Goal: Information Seeking & Learning: Find specific page/section

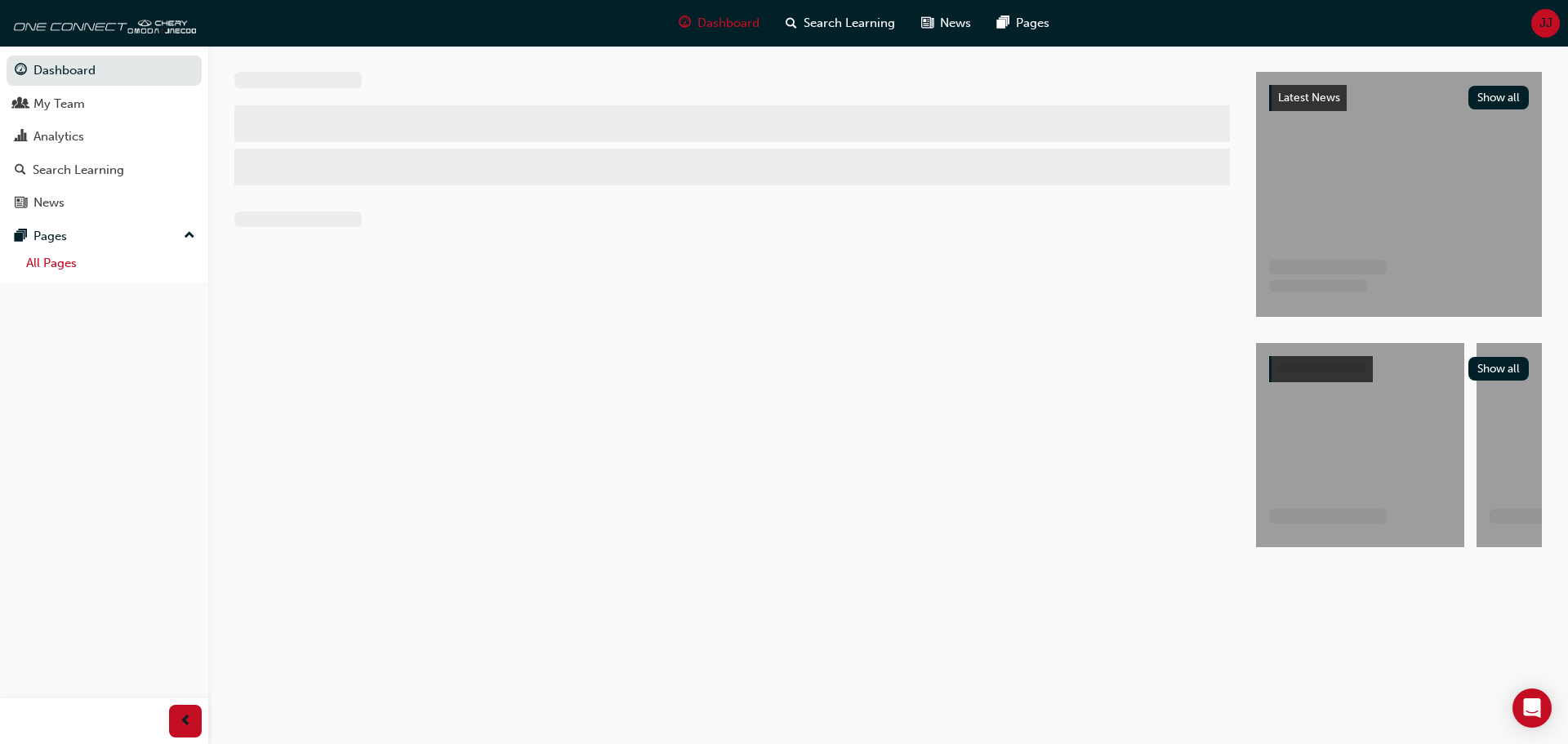
click at [60, 268] on link "All Pages" at bounding box center [111, 263] width 182 height 26
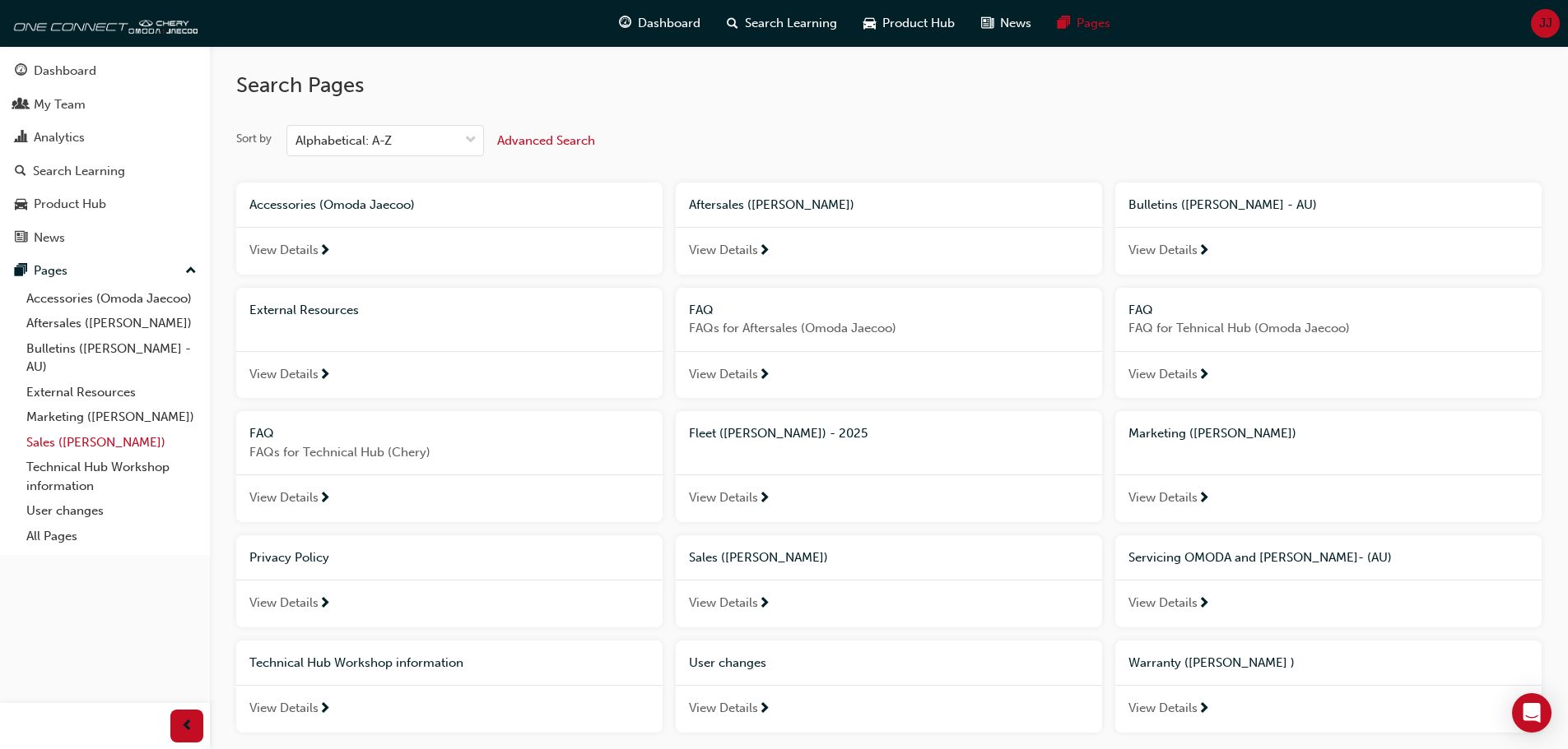
click at [64, 442] on link "Sales ([PERSON_NAME])" at bounding box center [112, 443] width 184 height 26
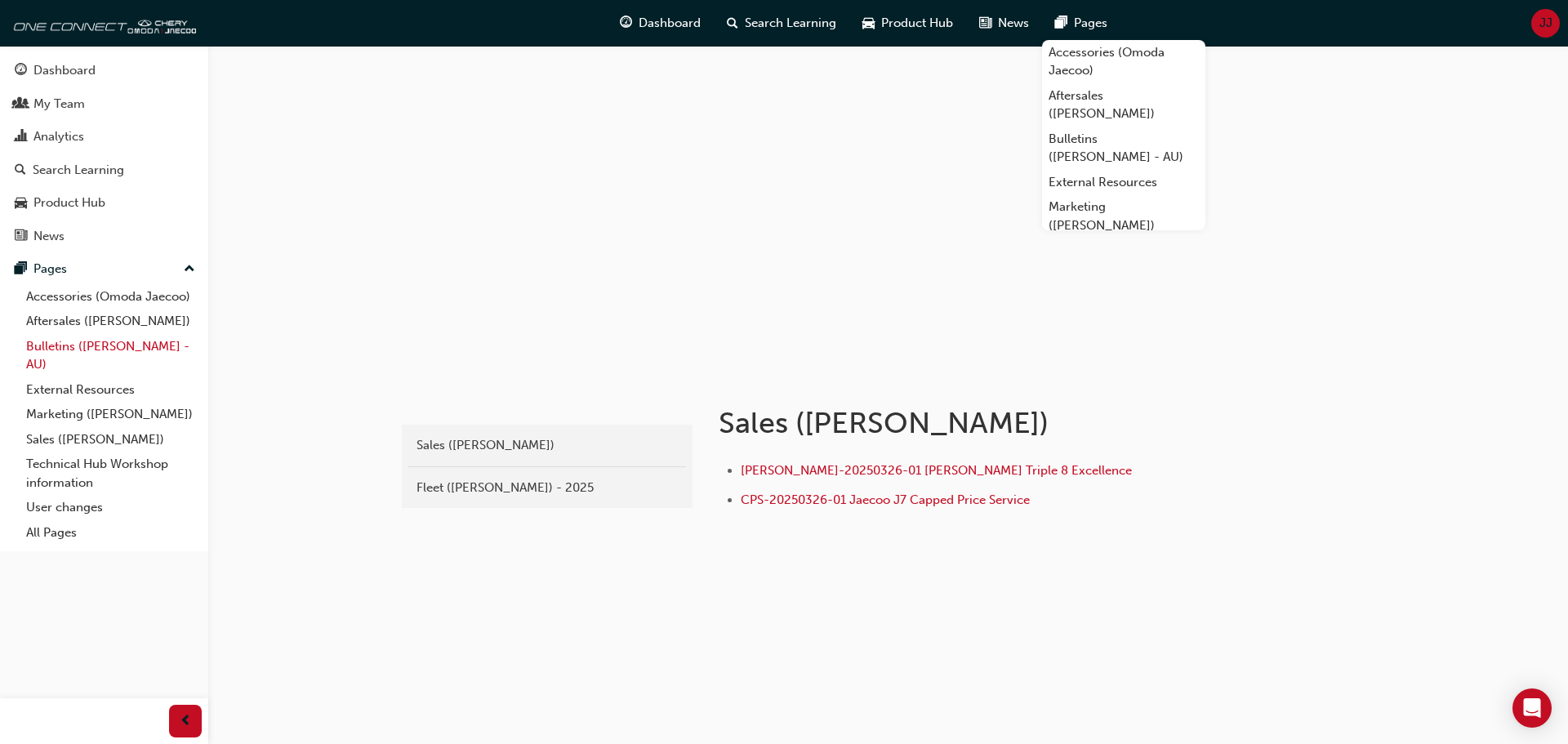
click at [129, 346] on link "Bulletins ([PERSON_NAME] - AU)" at bounding box center [111, 356] width 182 height 43
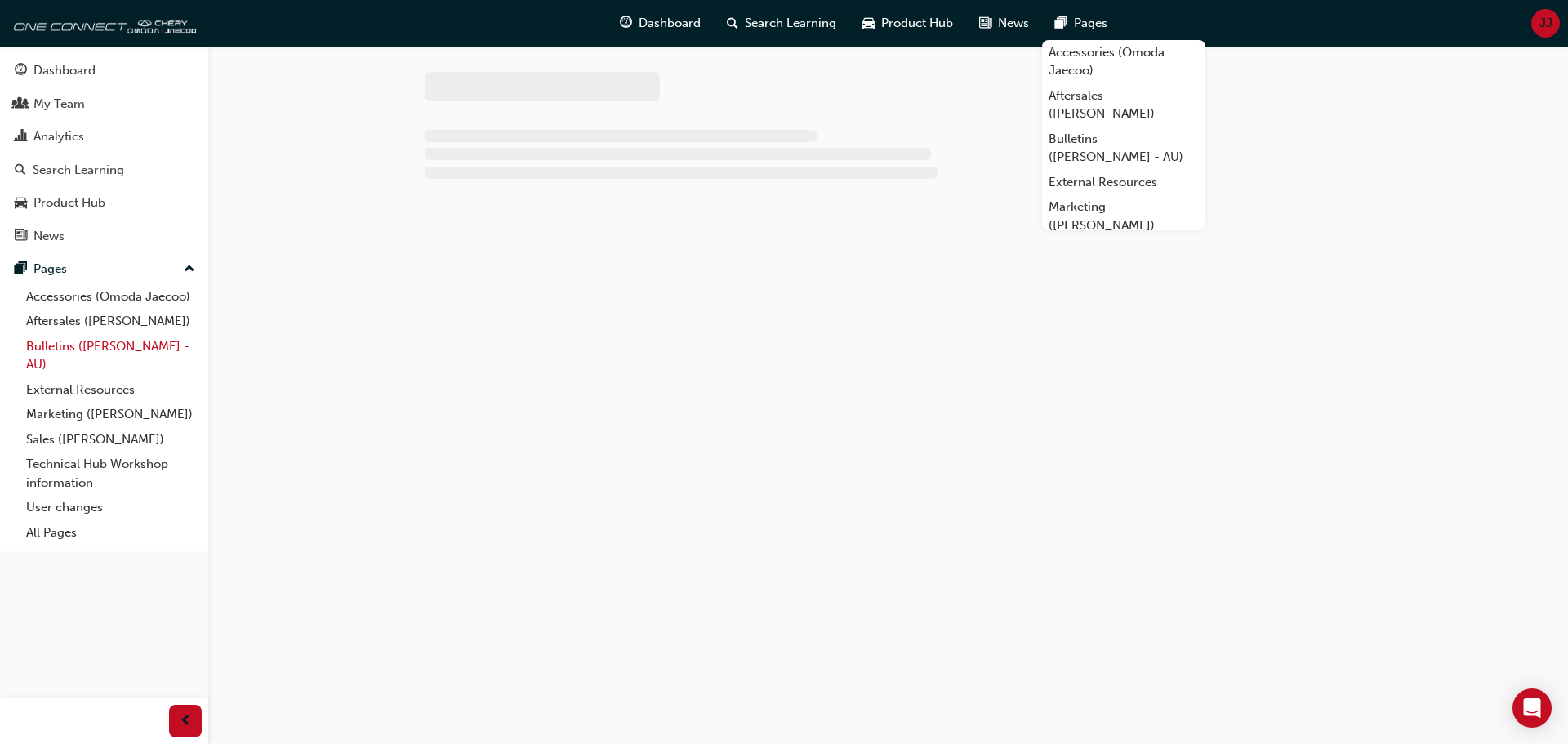
click at [129, 346] on link "Bulletins ([PERSON_NAME] - AU)" at bounding box center [111, 356] width 182 height 43
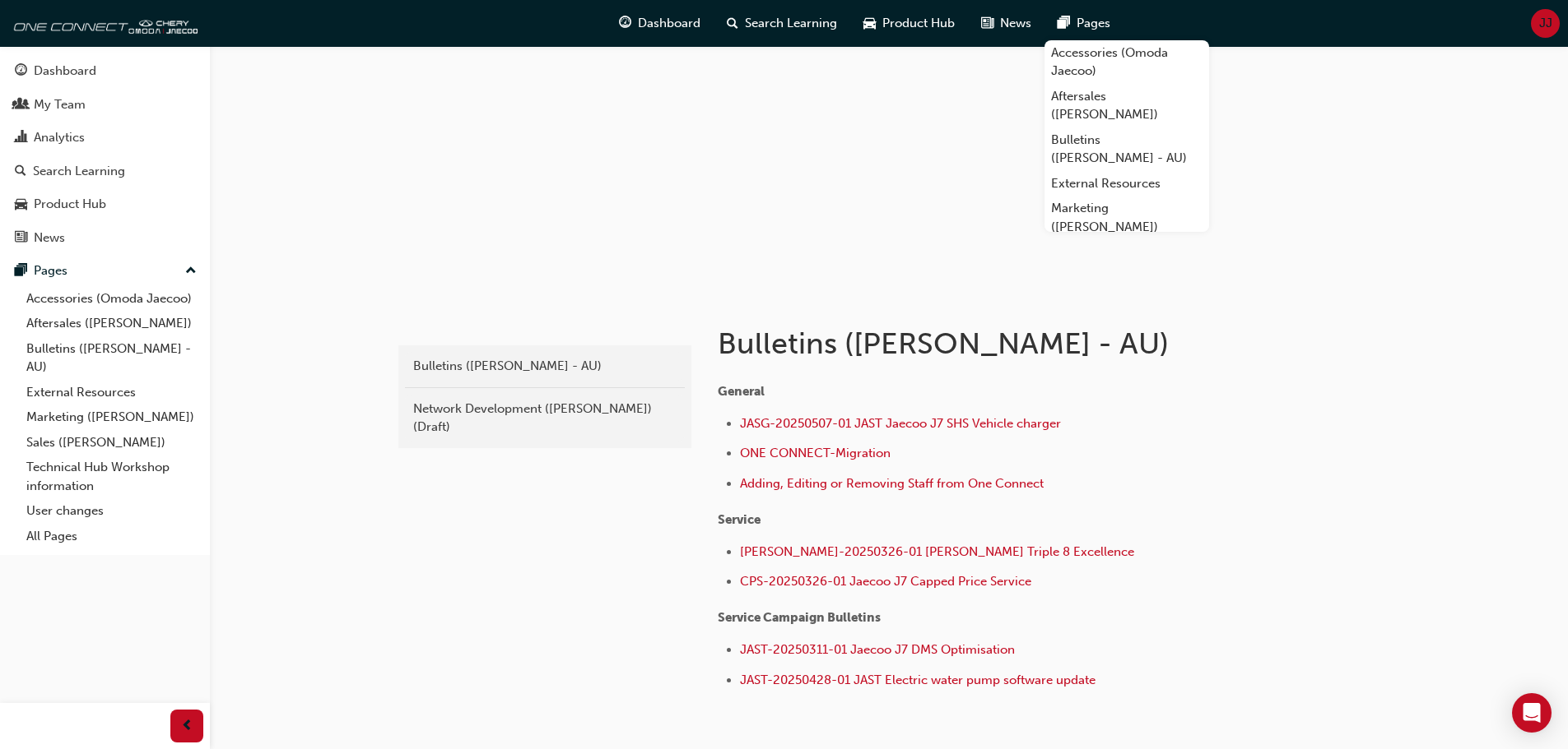
scroll to position [164, 0]
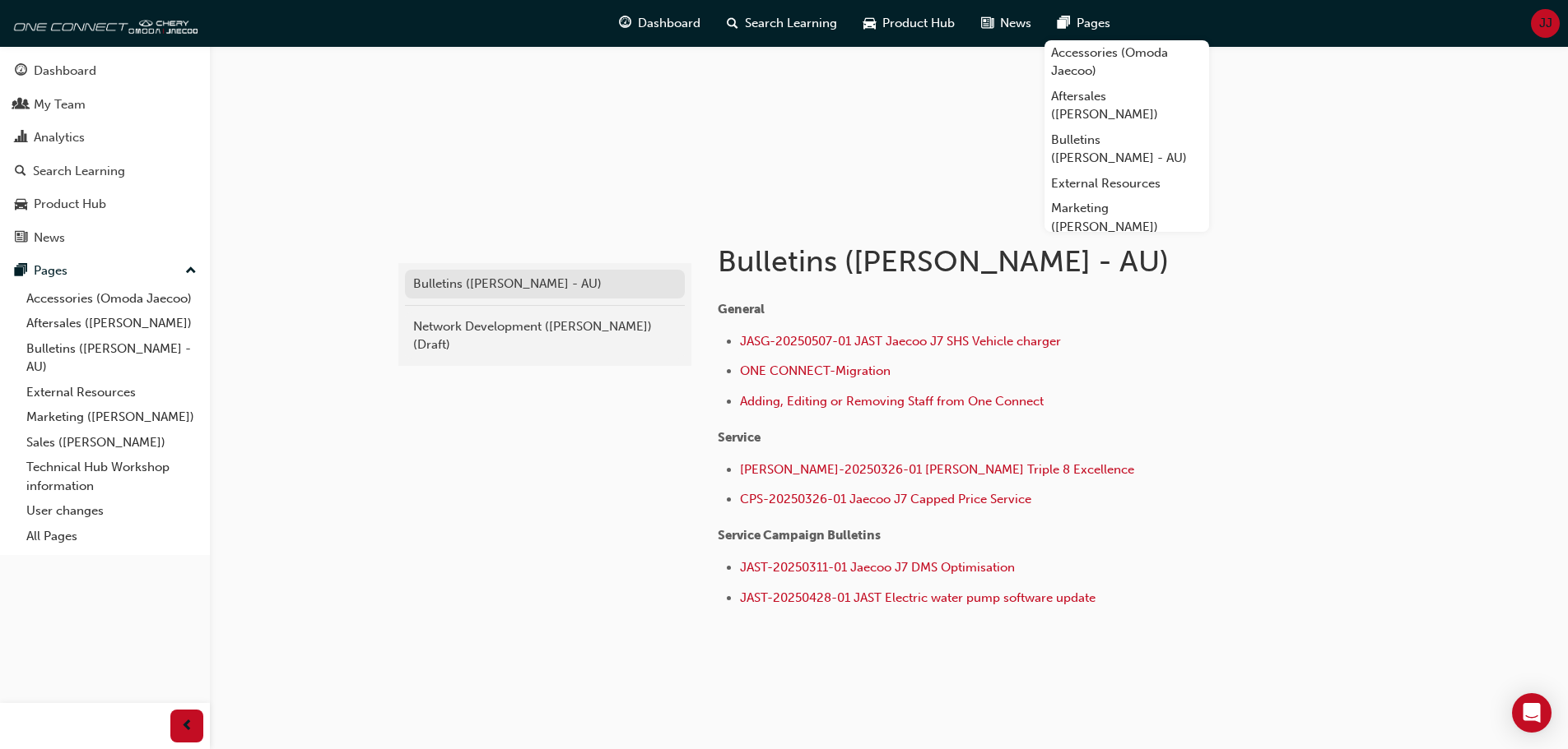
click at [502, 281] on div "Bulletins ([PERSON_NAME] - AU)" at bounding box center [545, 284] width 263 height 19
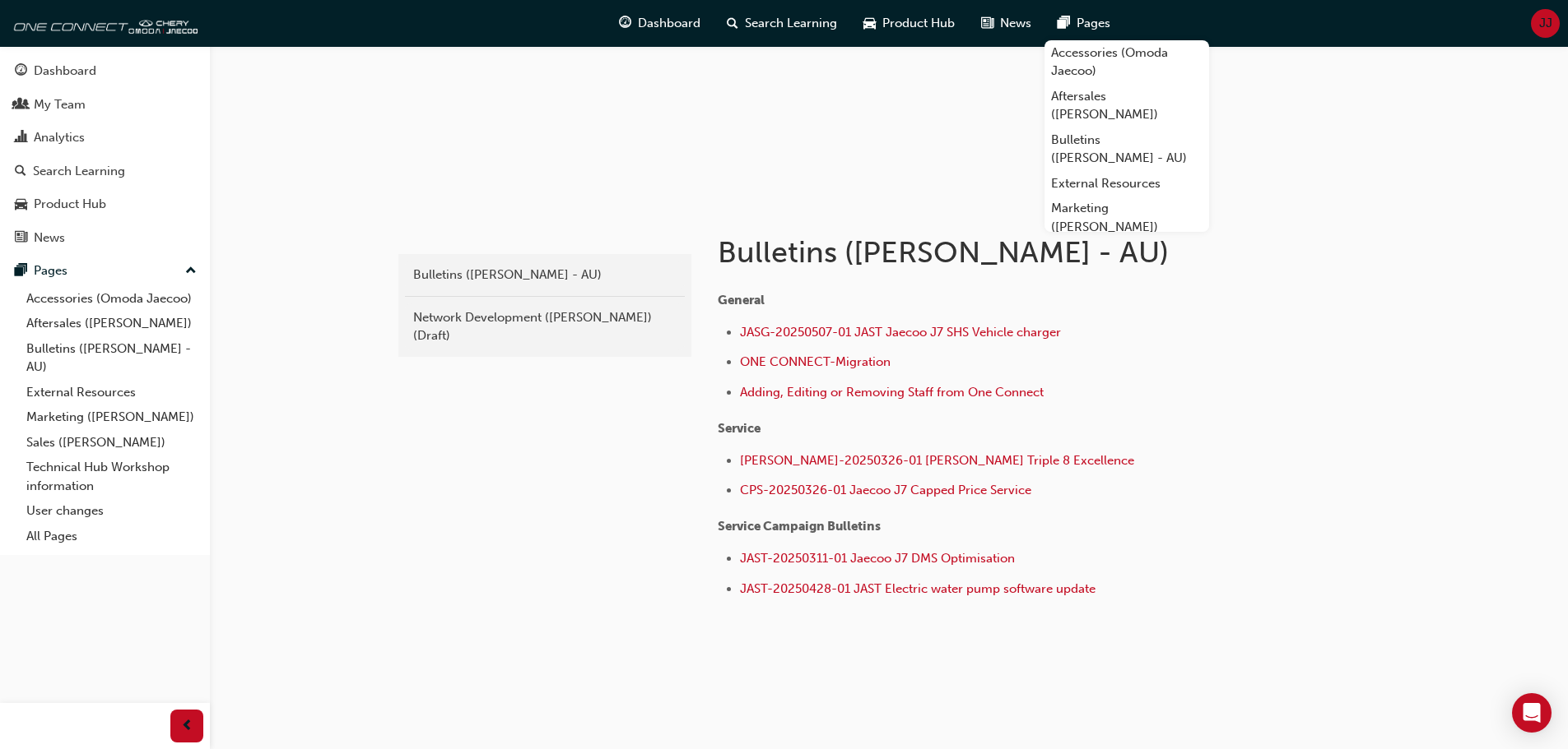
scroll to position [186, 0]
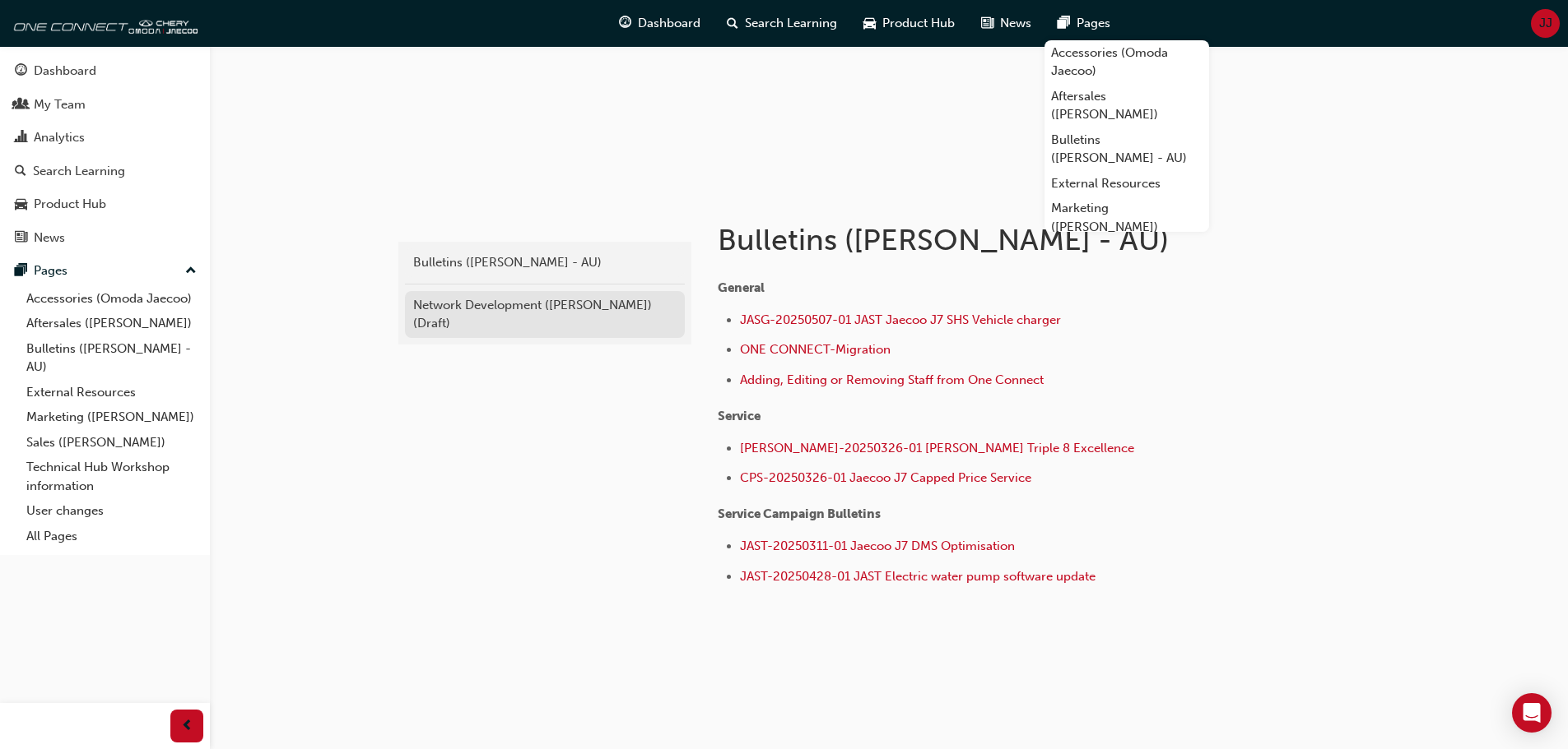
click at [528, 310] on div "Network Development ([PERSON_NAME]) (Draft)" at bounding box center [545, 315] width 263 height 37
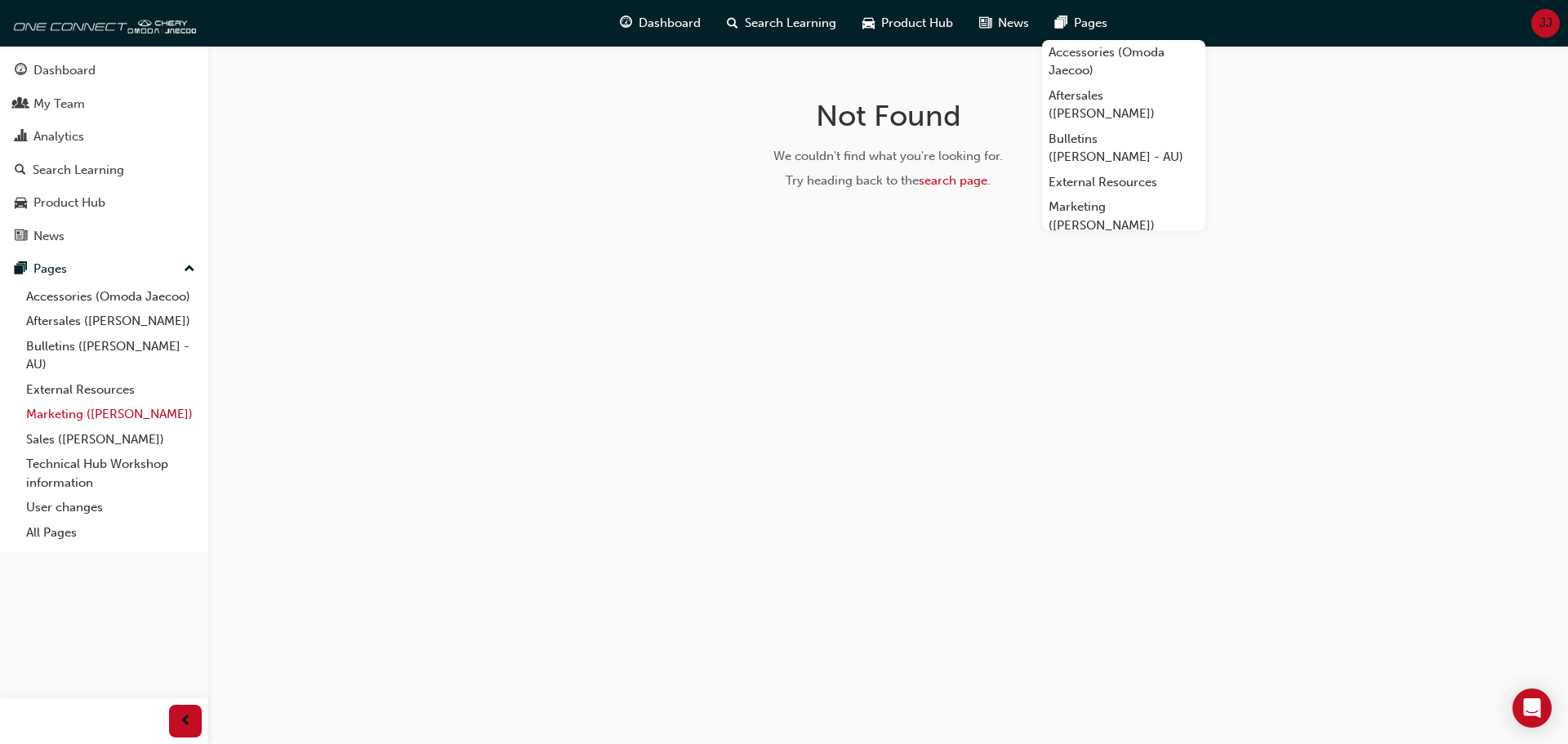
click at [86, 416] on link "Marketing ([PERSON_NAME])" at bounding box center [111, 415] width 182 height 26
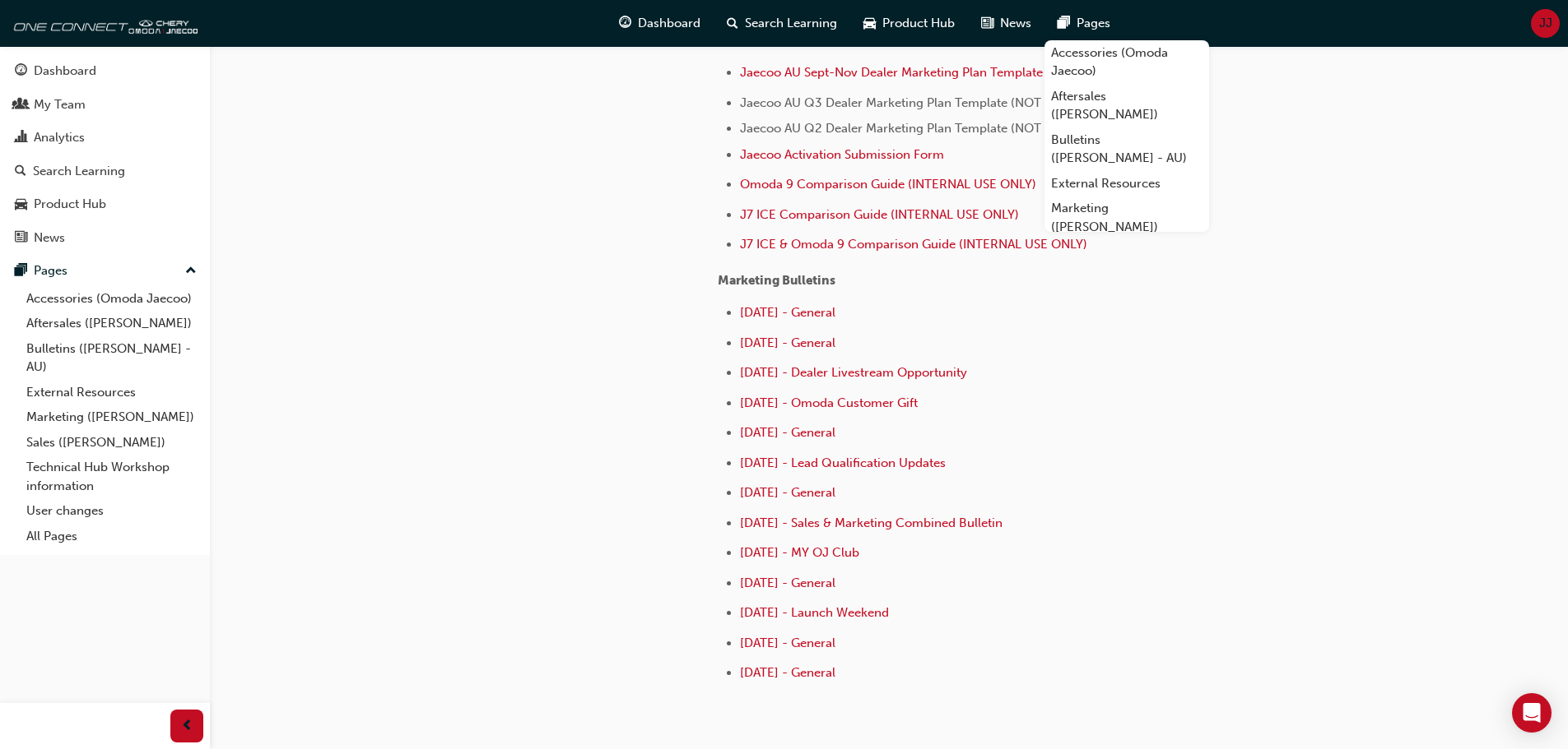
scroll to position [741, 0]
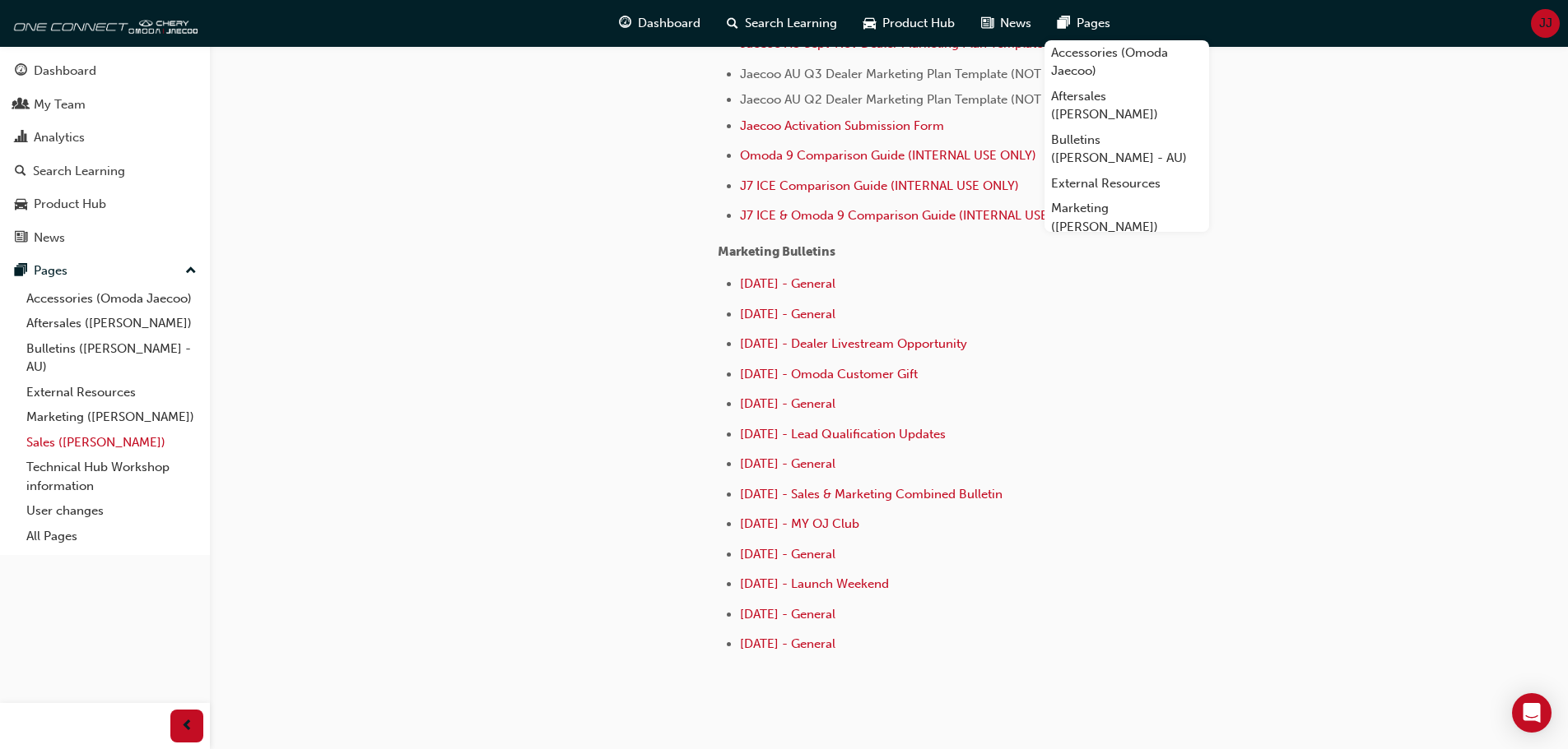
click at [114, 443] on link "Sales ([PERSON_NAME])" at bounding box center [112, 443] width 184 height 26
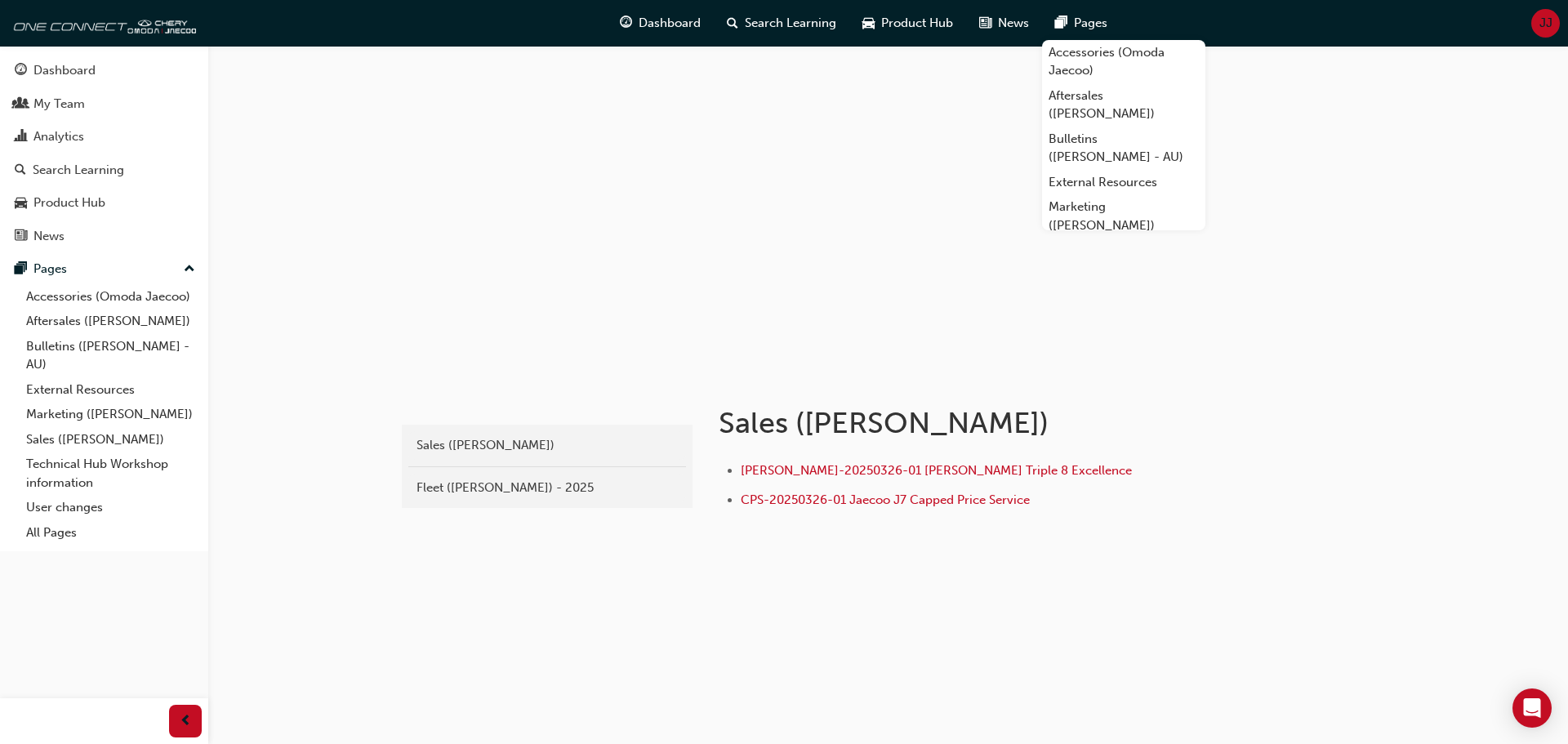
click at [484, 477] on link "Fleet ([PERSON_NAME]) - 2025" at bounding box center [547, 488] width 278 height 28
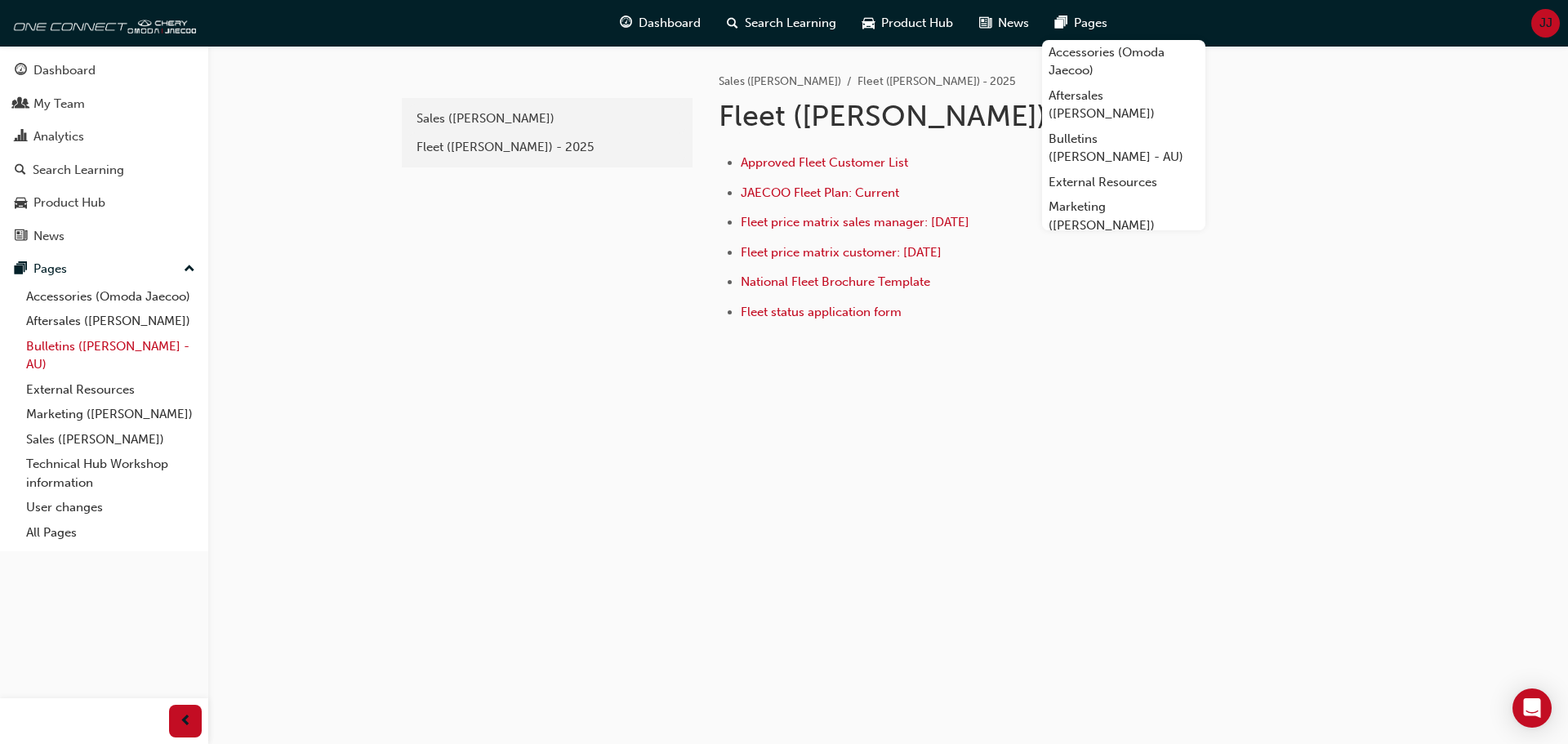
click at [61, 345] on link "Bulletins ([PERSON_NAME] - AU)" at bounding box center [111, 356] width 182 height 43
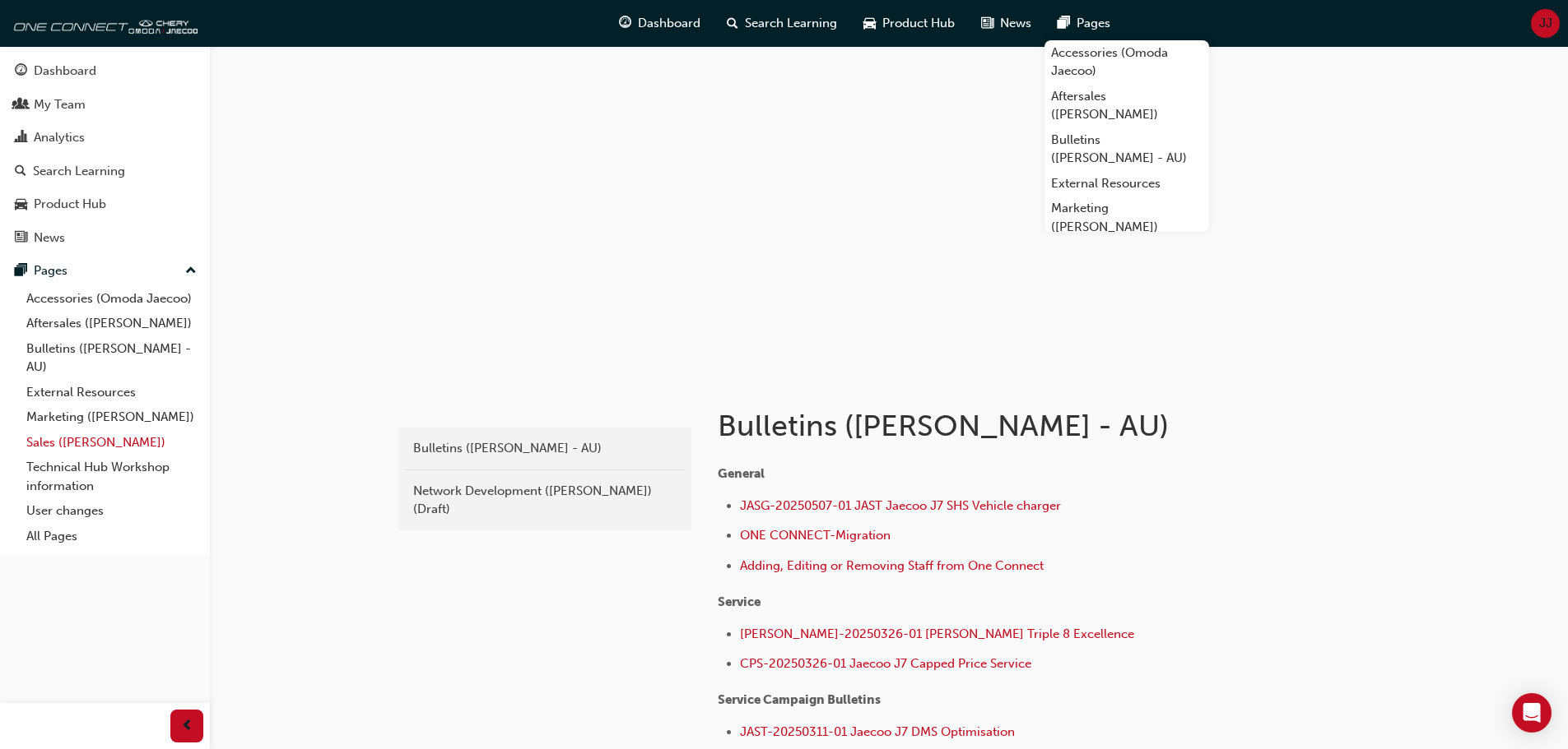
click at [88, 446] on link "Sales ([PERSON_NAME])" at bounding box center [112, 443] width 184 height 26
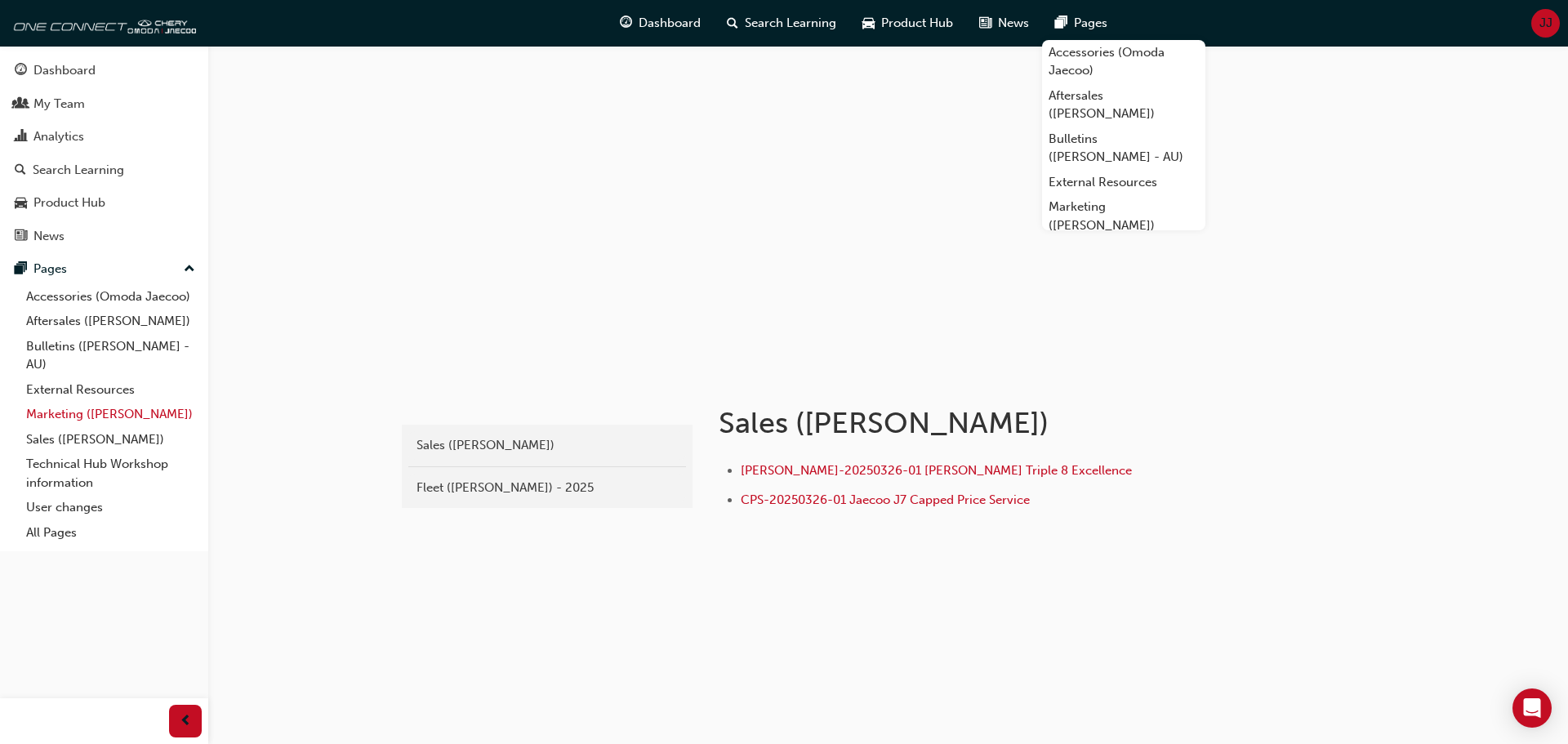
click at [108, 416] on link "Marketing ([PERSON_NAME])" at bounding box center [111, 415] width 182 height 26
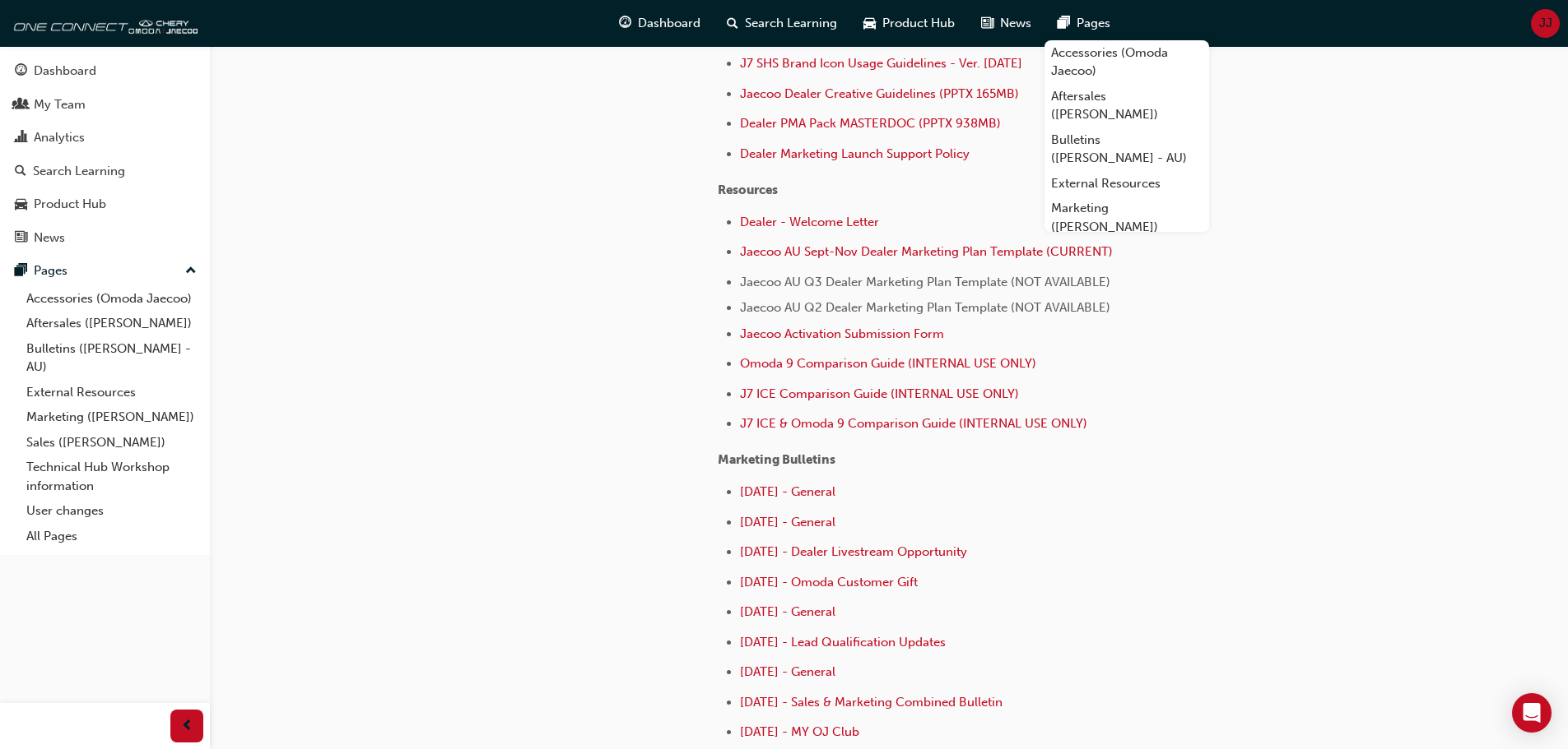
scroll to position [576, 0]
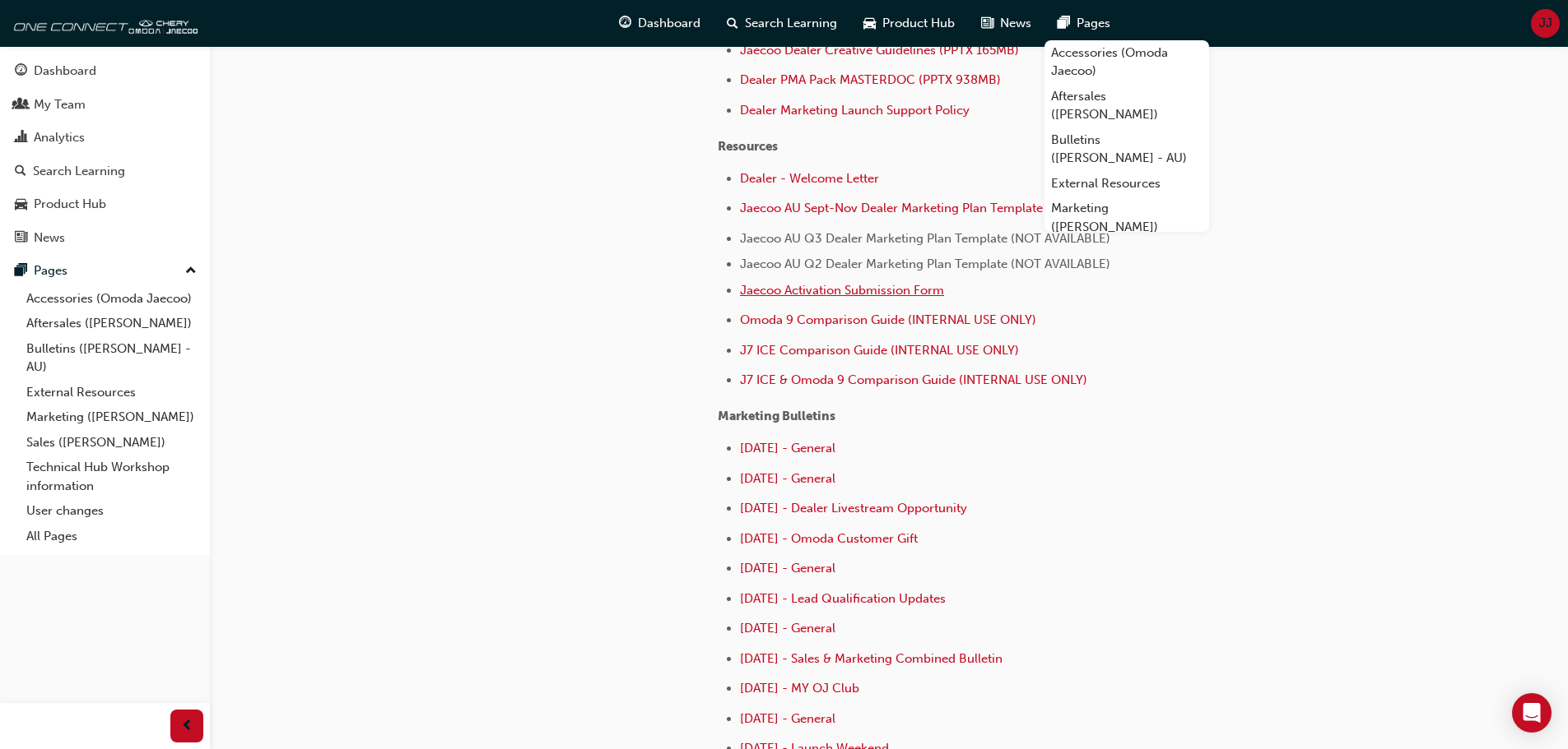
click at [852, 292] on span "Jaecoo Activation Submission Form" at bounding box center [842, 291] width 204 height 15
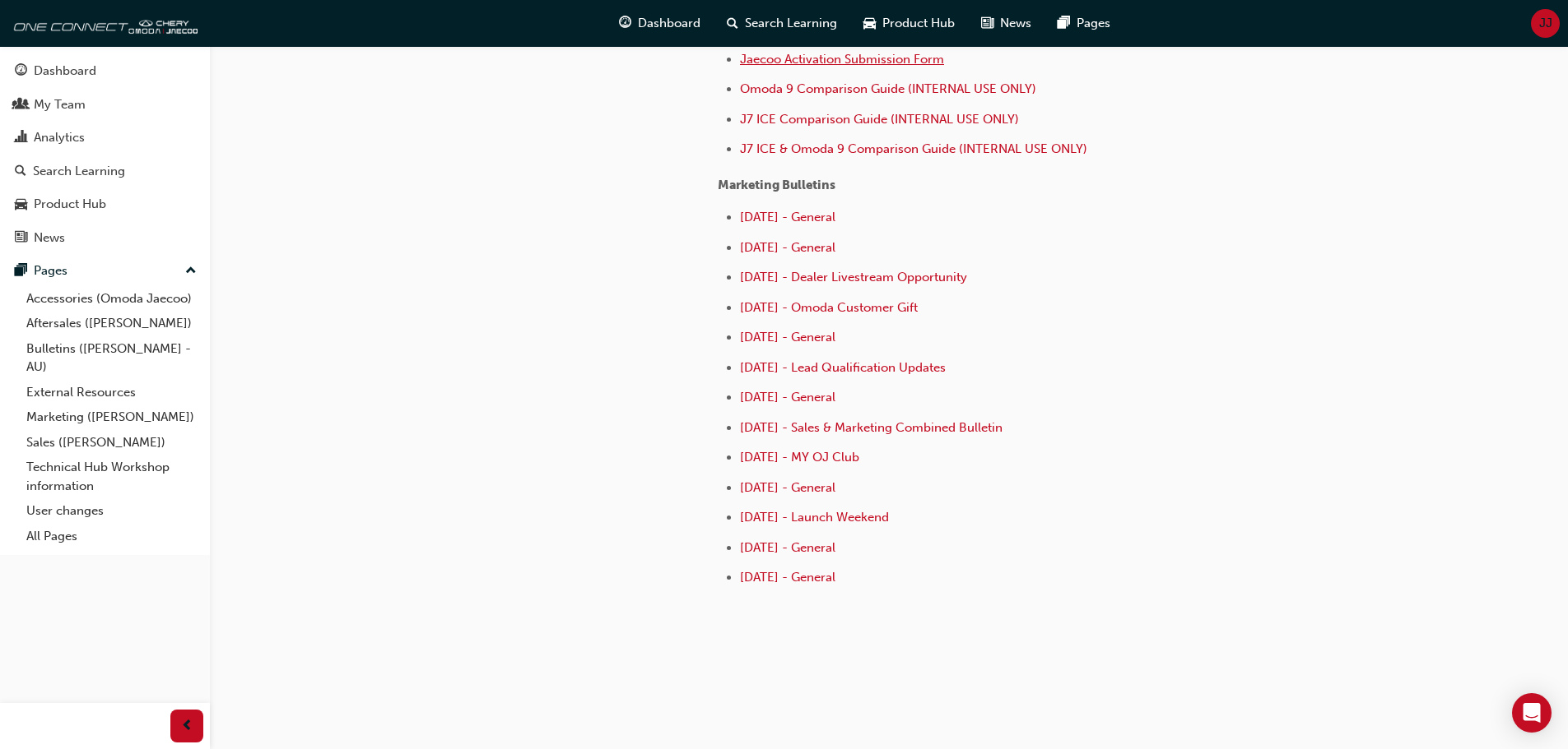
scroll to position [807, 0]
click at [828, 491] on span "[DATE] - General" at bounding box center [788, 487] width 95 height 15
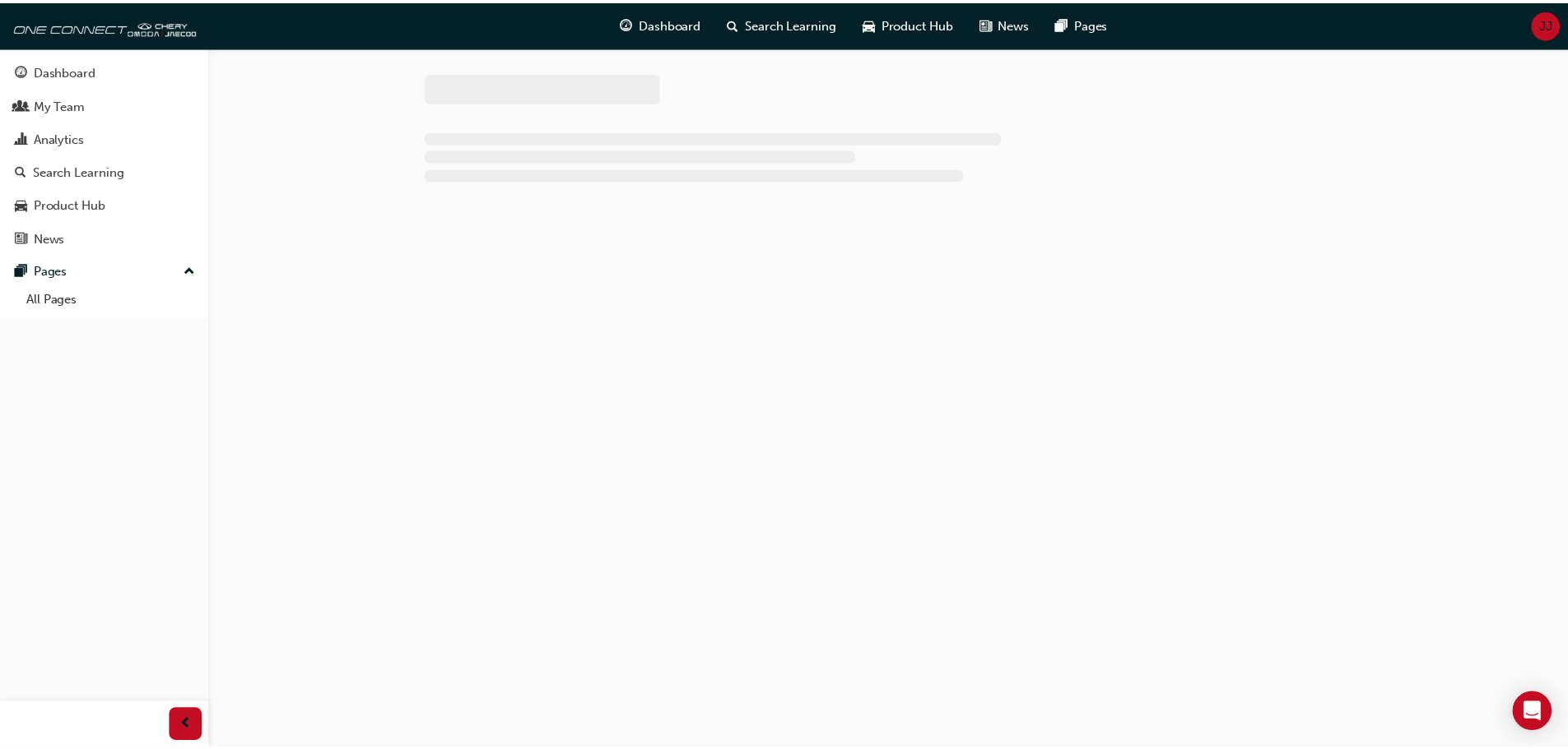
scroll to position [807, 0]
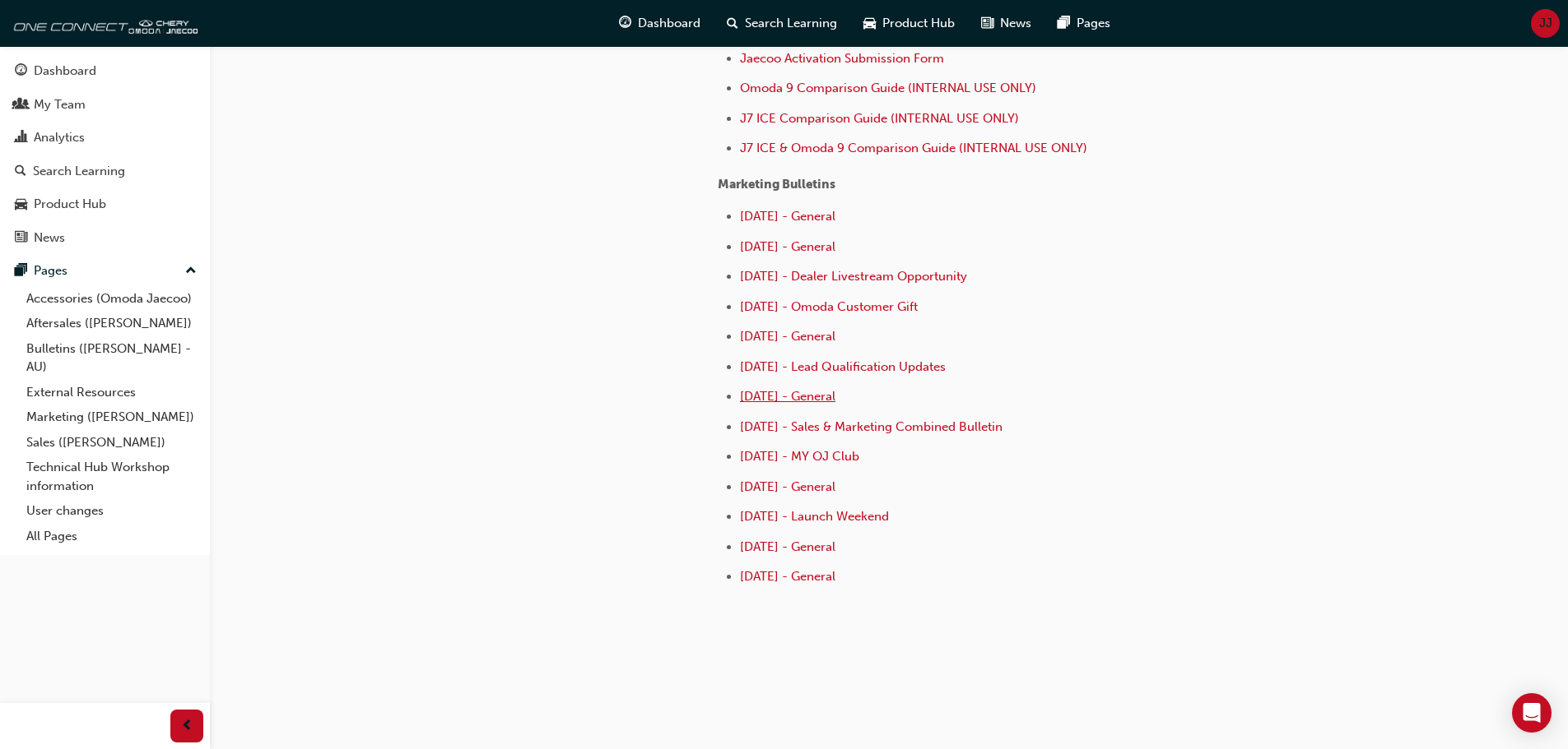
click at [802, 392] on span "[DATE] - General" at bounding box center [788, 397] width 95 height 15
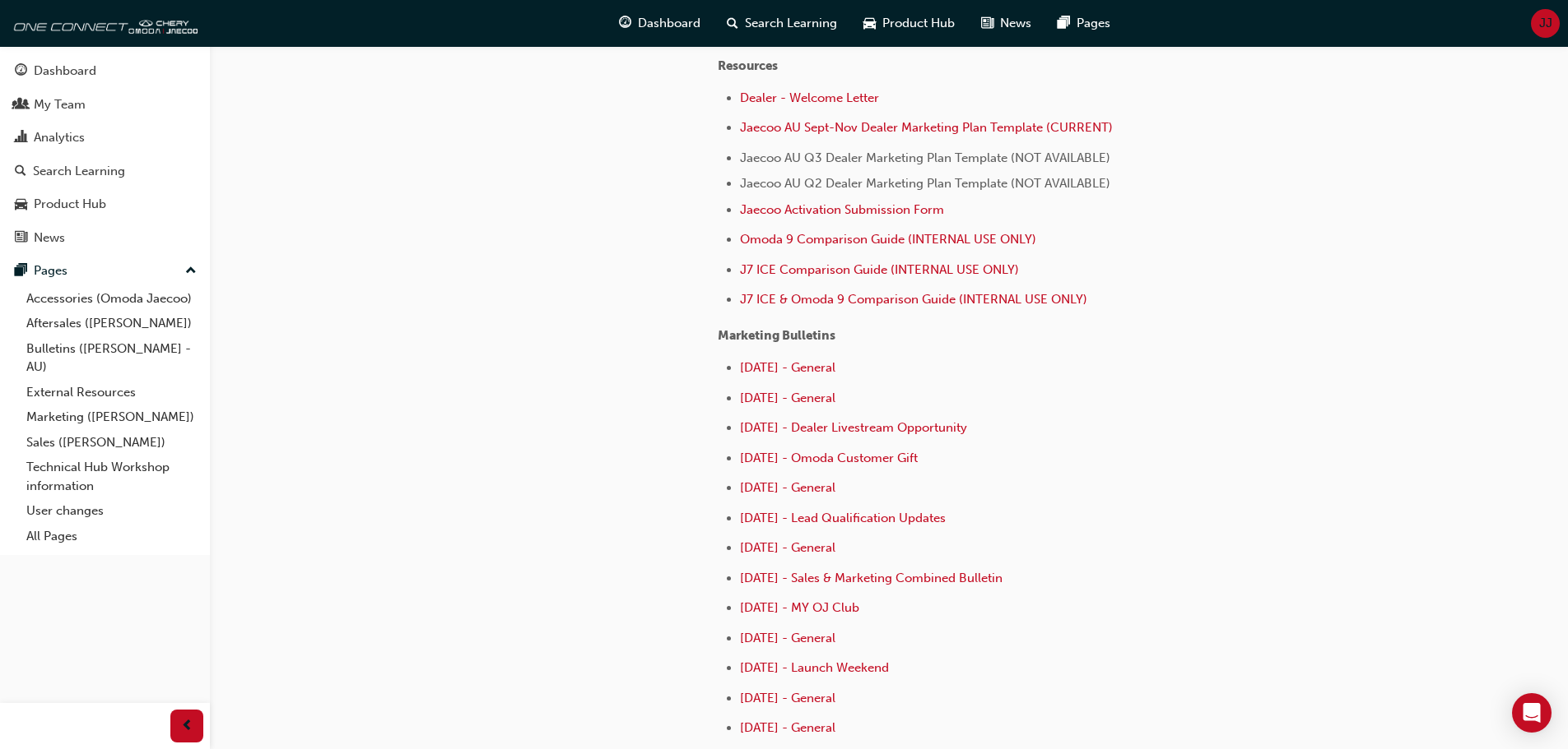
scroll to position [658, 0]
click at [791, 489] on span "[DATE] - General" at bounding box center [788, 486] width 95 height 15
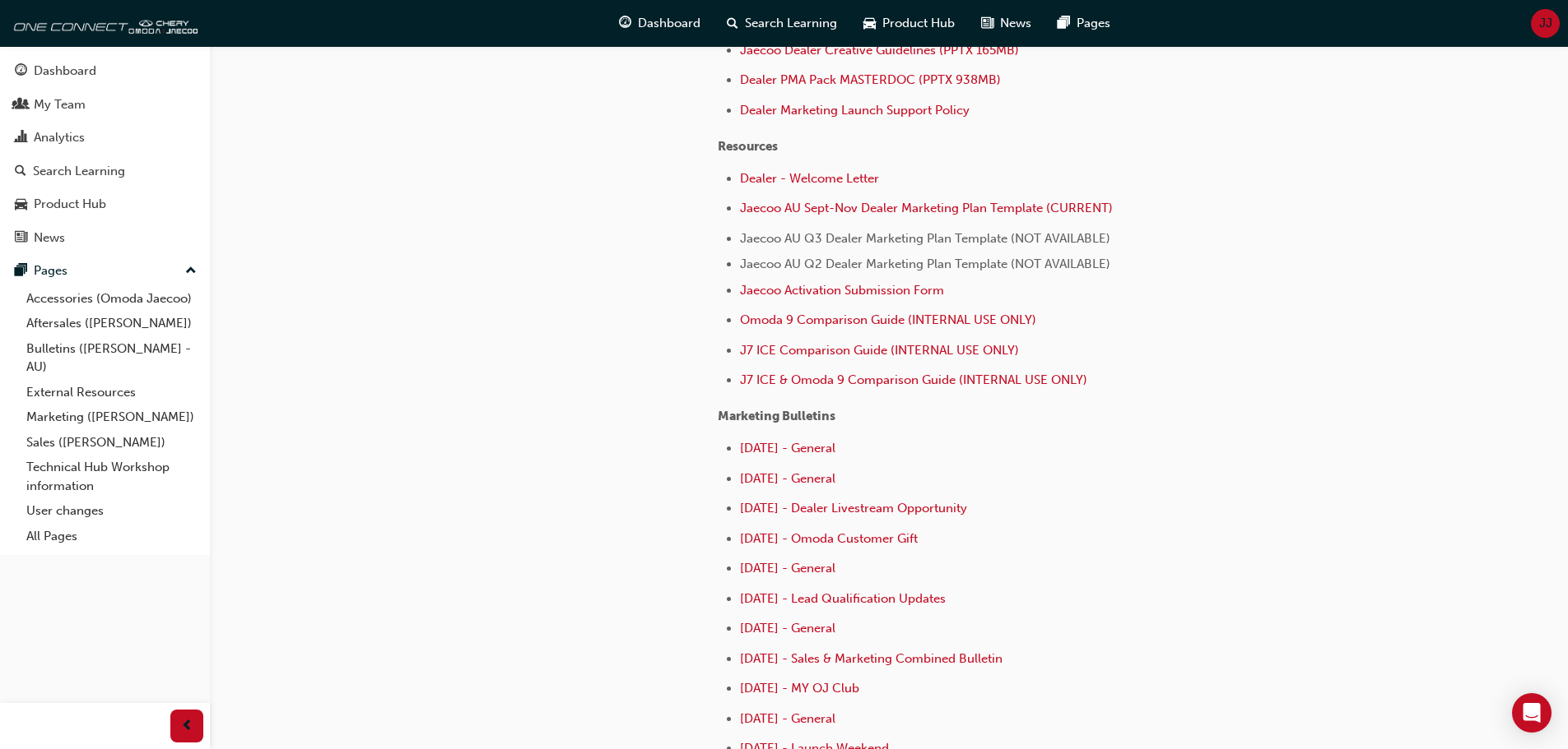
scroll to position [658, 0]
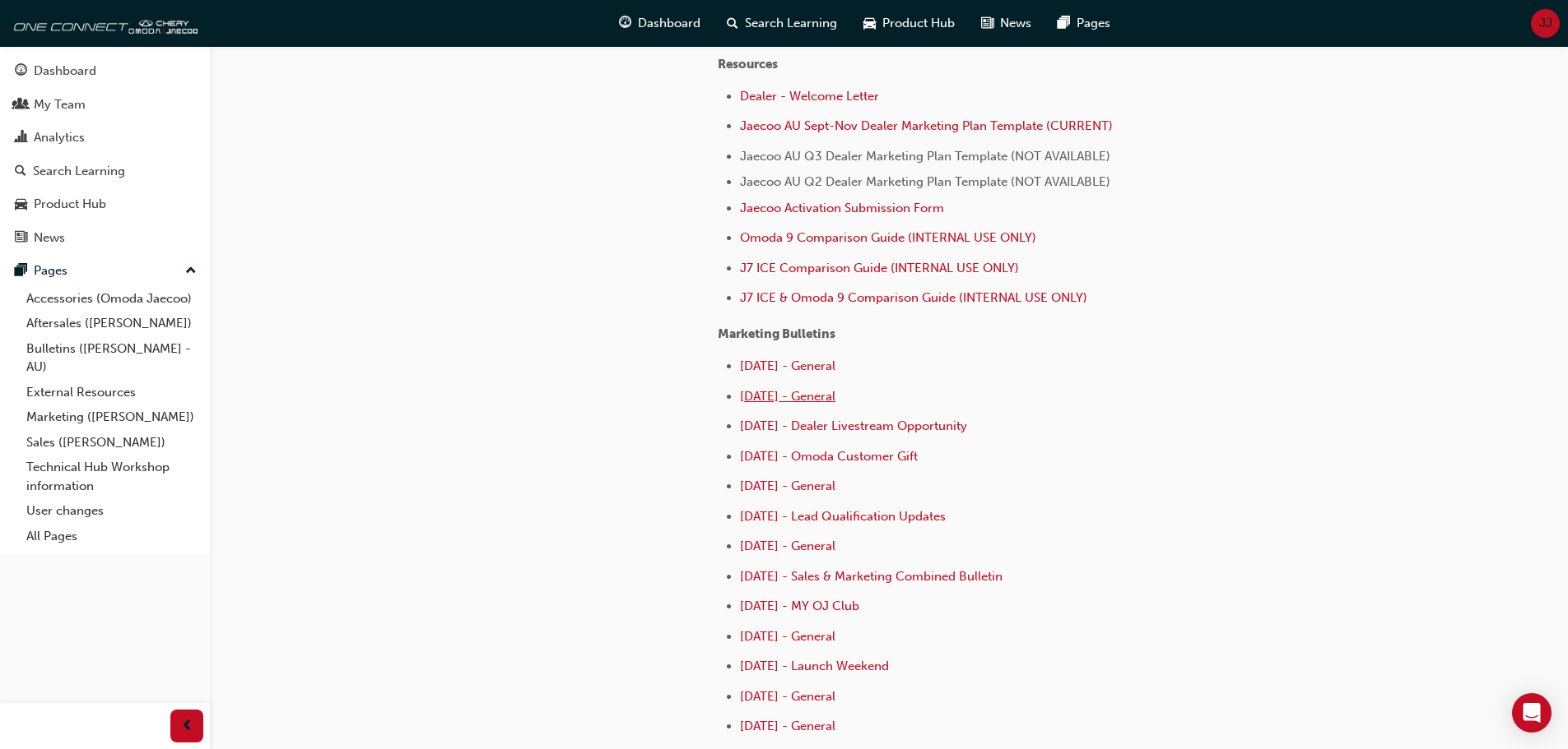
click at [815, 401] on span "[DATE] - General" at bounding box center [788, 397] width 95 height 15
